Goal: Download file/media

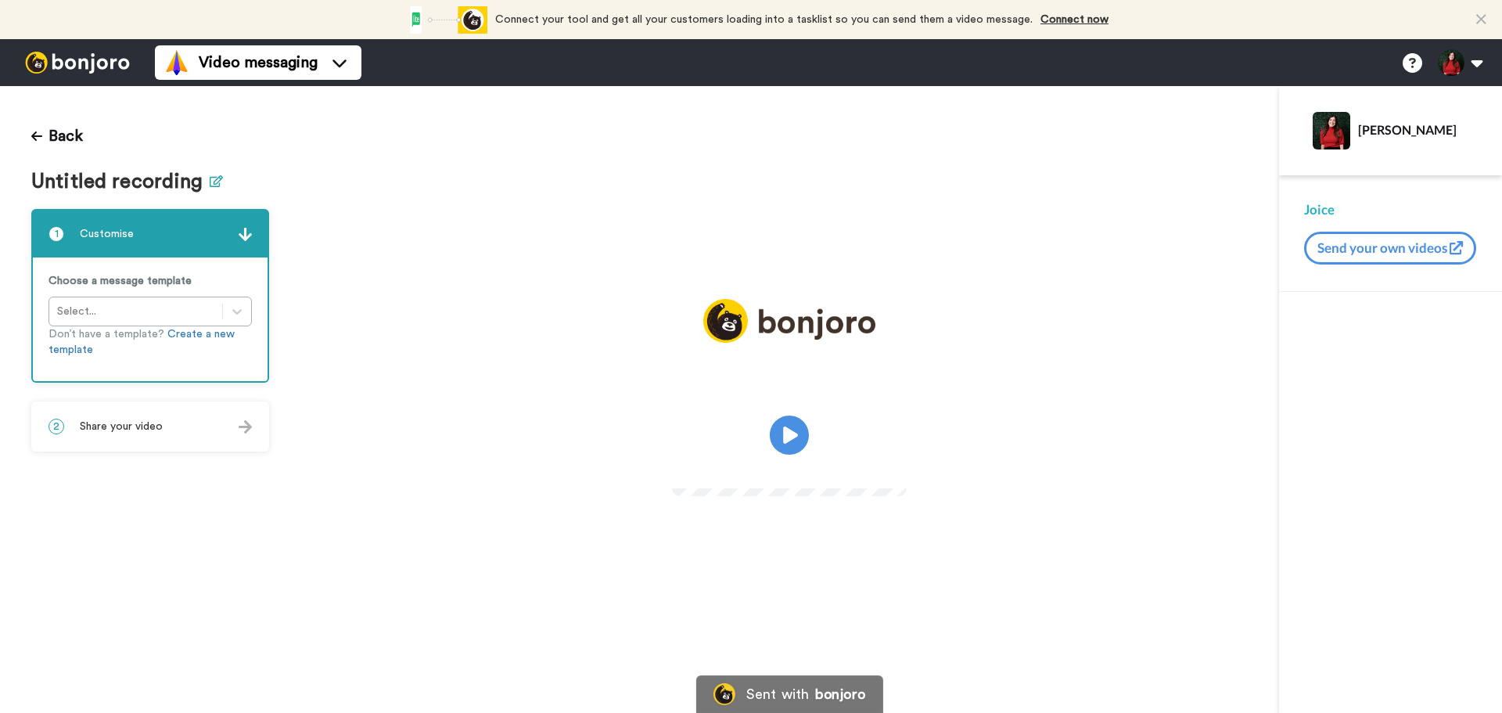
click at [211, 182] on icon at bounding box center [216, 181] width 13 height 12
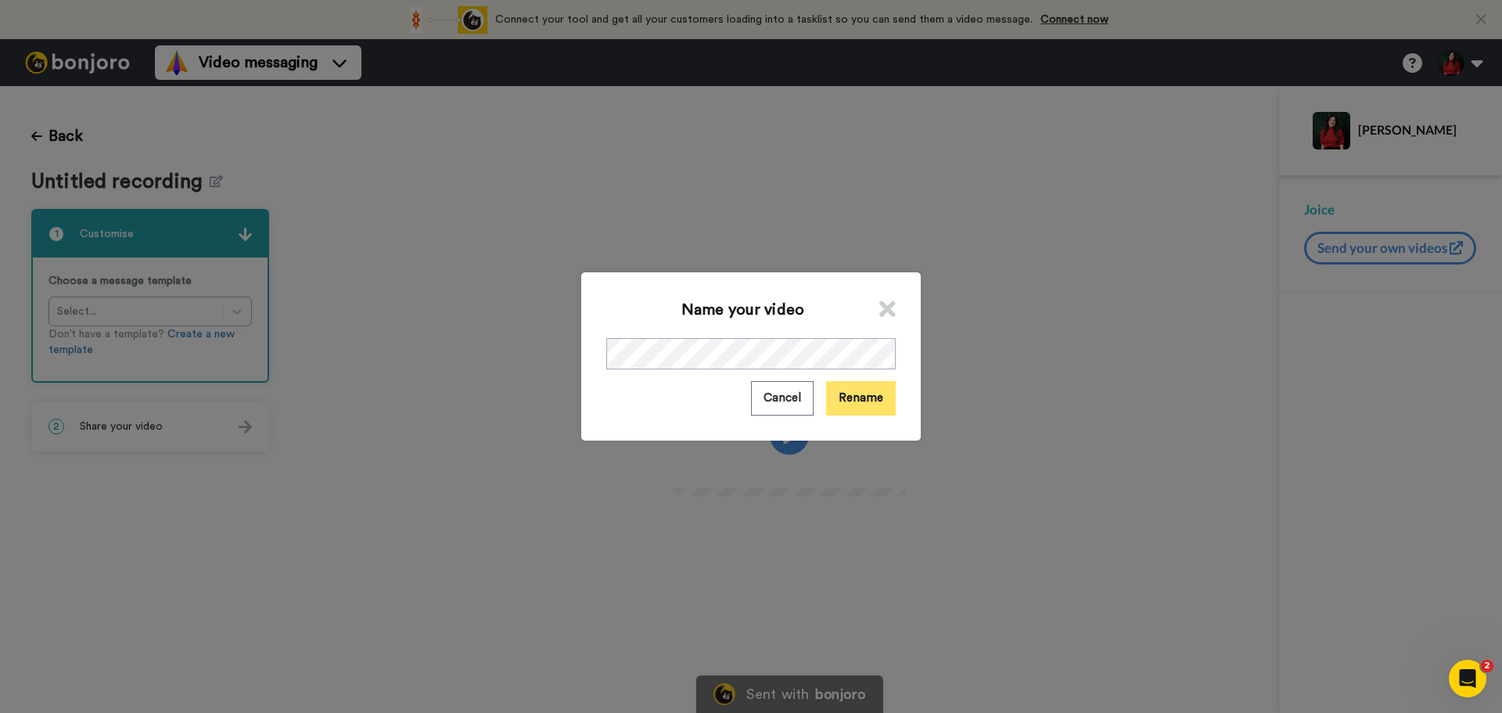
click at [869, 403] on button "Rename" at bounding box center [861, 398] width 70 height 34
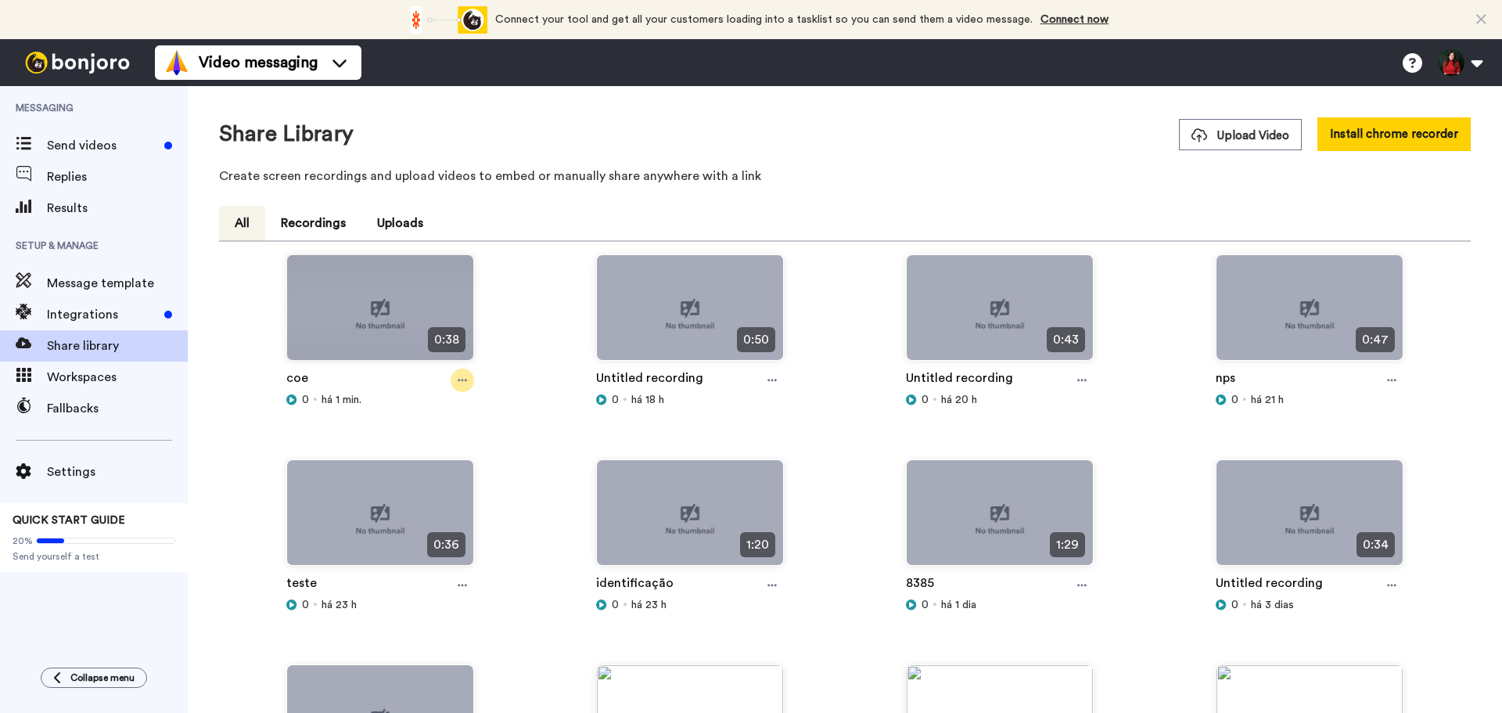
click at [458, 380] on icon at bounding box center [462, 381] width 9 height 2
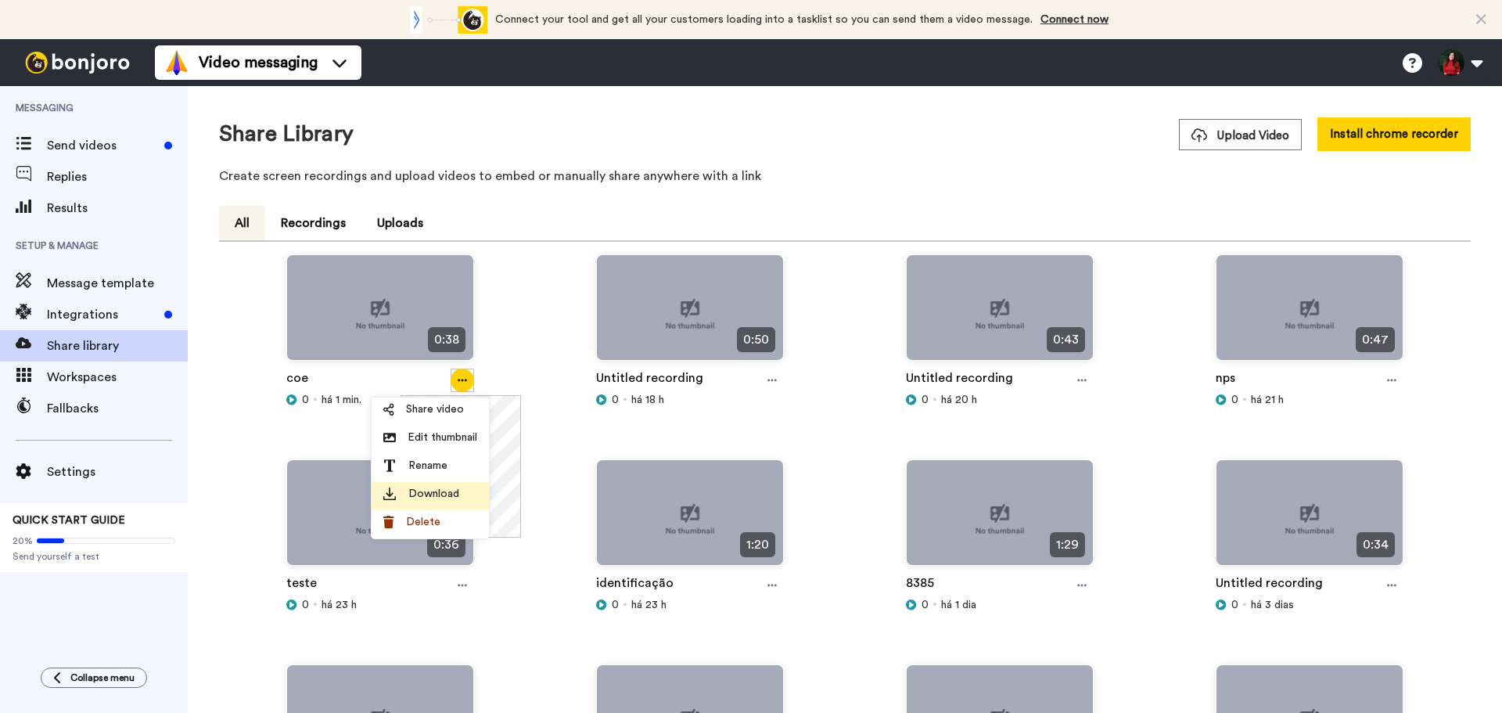
click at [461, 489] on div "Download" at bounding box center [430, 494] width 94 height 16
